Goal: Navigation & Orientation: Understand site structure

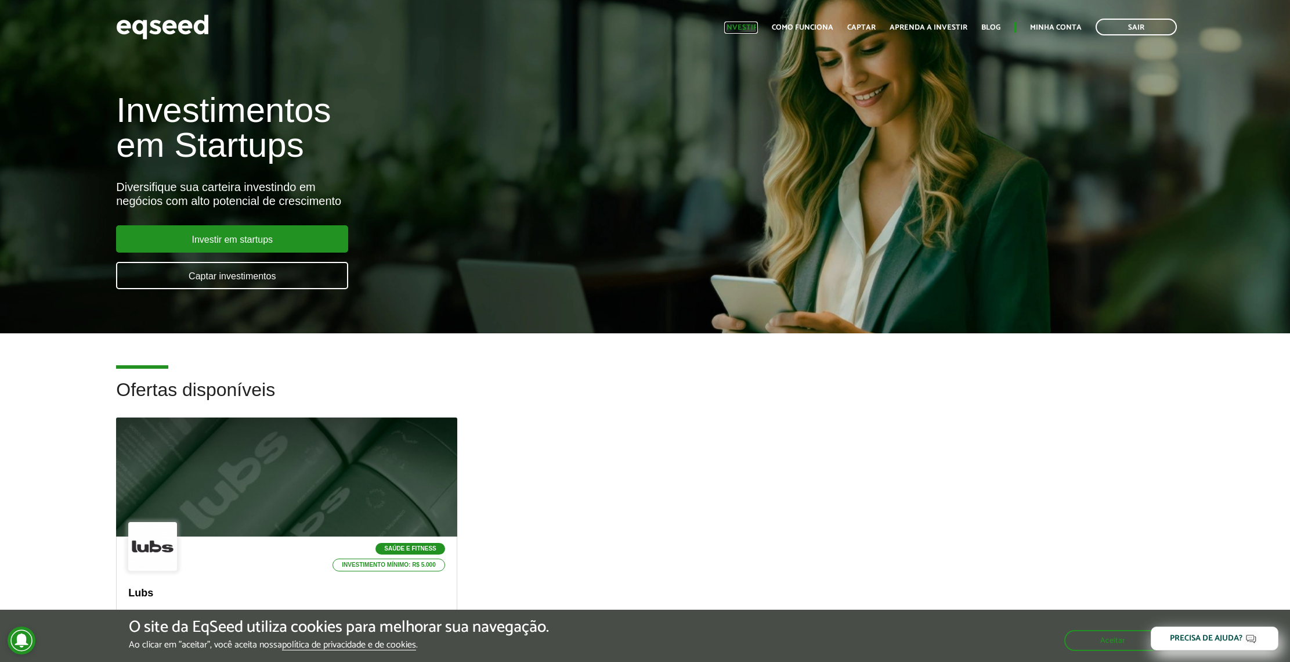
click at [740, 31] on link "Investir" at bounding box center [741, 28] width 34 height 8
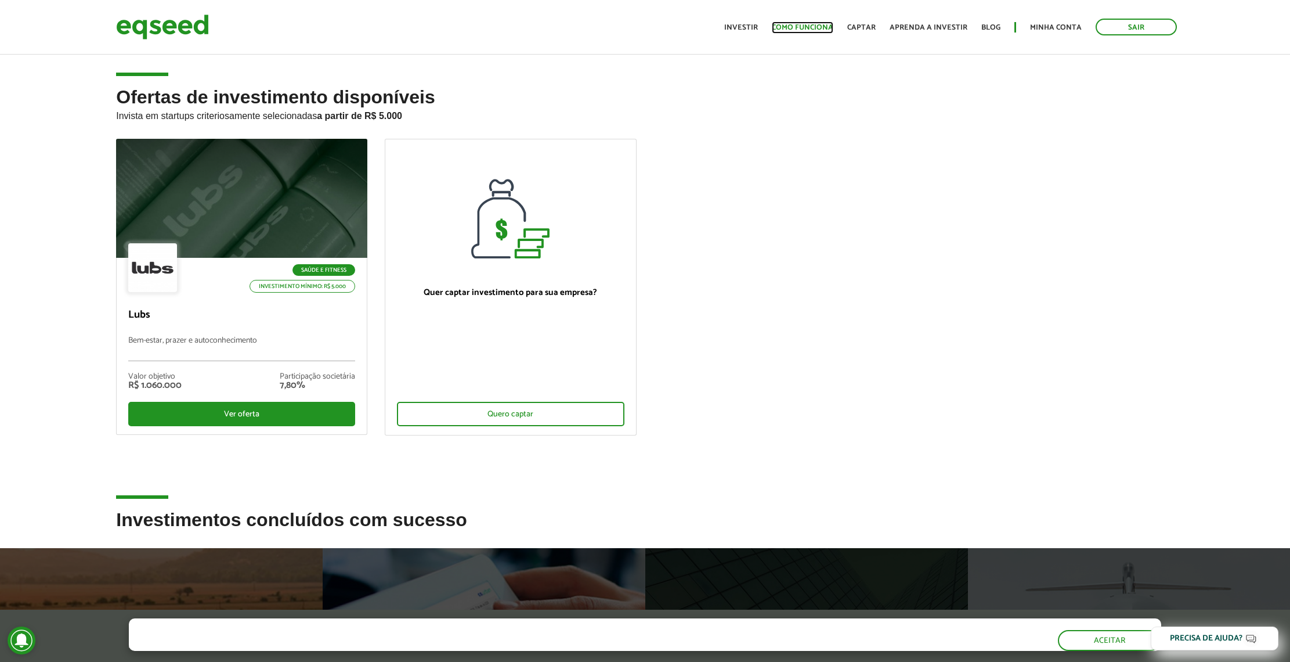
click at [792, 31] on link "Como funciona" at bounding box center [803, 28] width 62 height 8
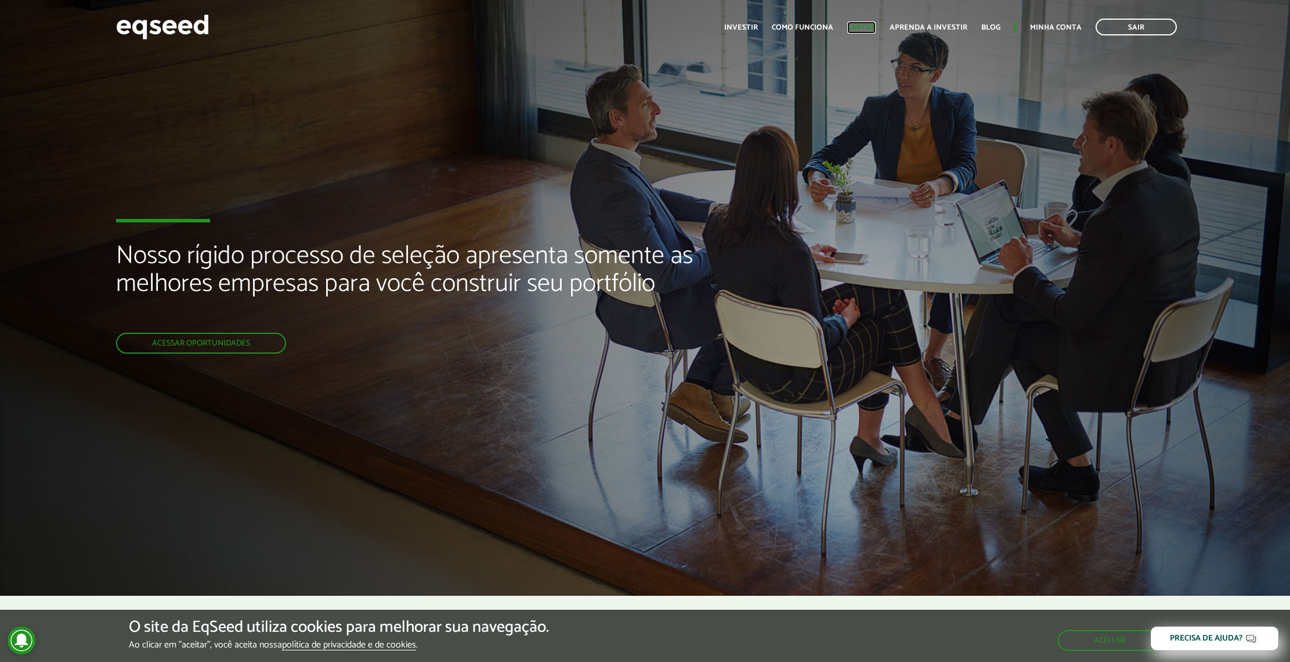
click at [867, 30] on link "Captar" at bounding box center [861, 28] width 28 height 8
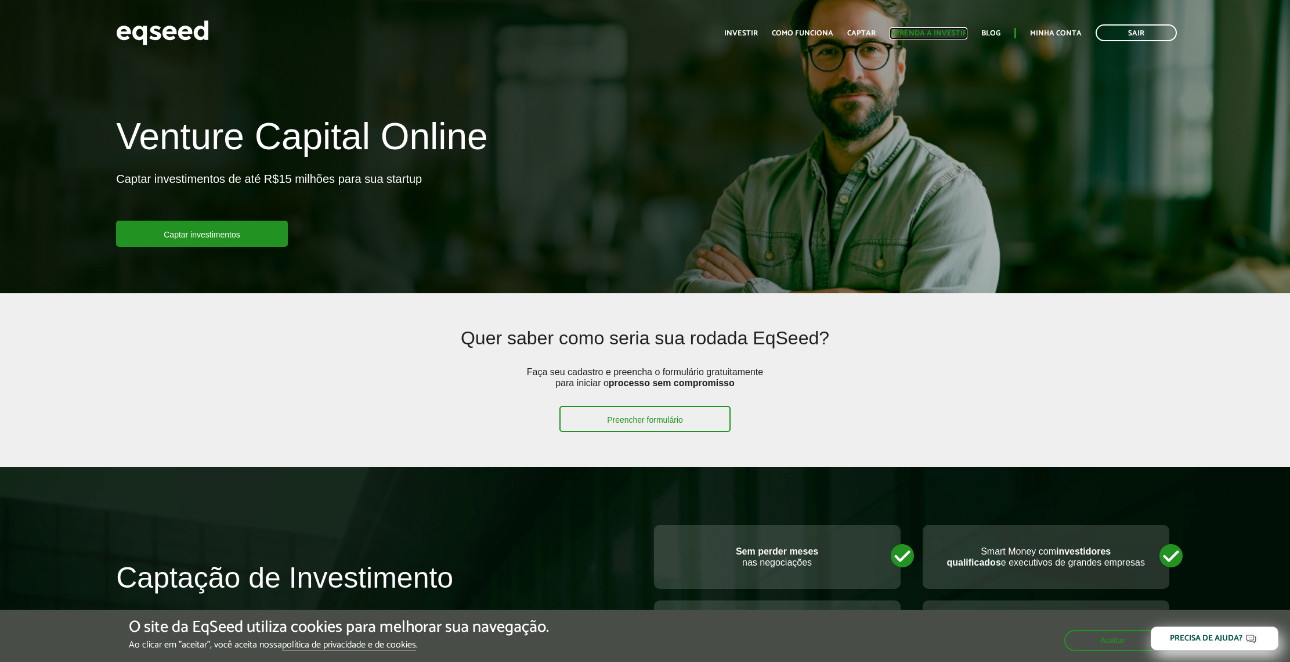
click at [915, 31] on link "Aprenda a investir" at bounding box center [929, 34] width 78 height 8
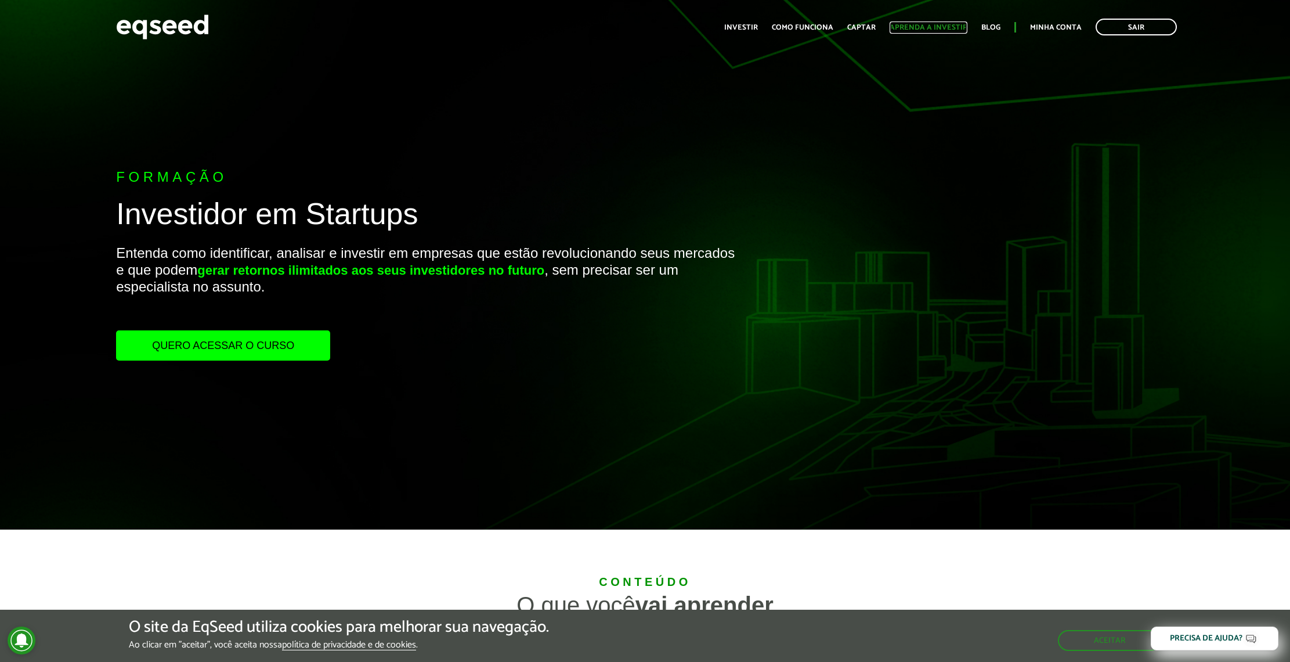
click at [944, 24] on link "Aprenda a investir" at bounding box center [929, 28] width 78 height 8
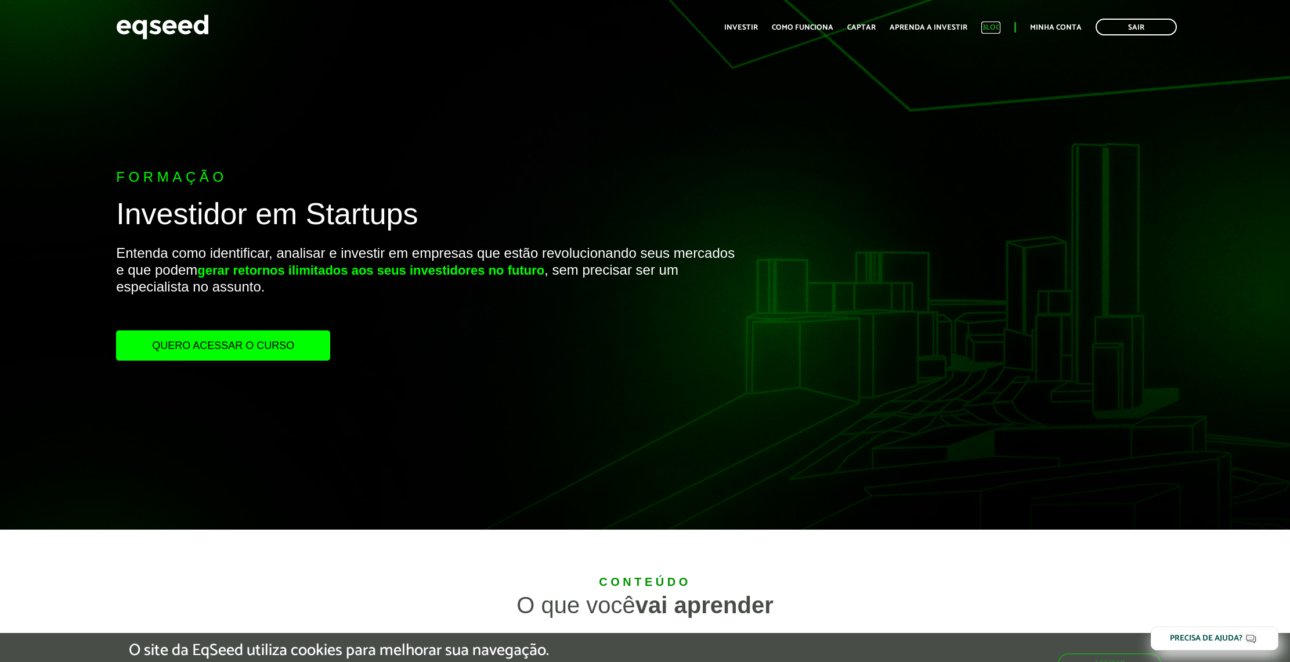
click at [998, 28] on link "Blog" at bounding box center [990, 28] width 19 height 8
